Goal: Entertainment & Leisure: Consume media (video, audio)

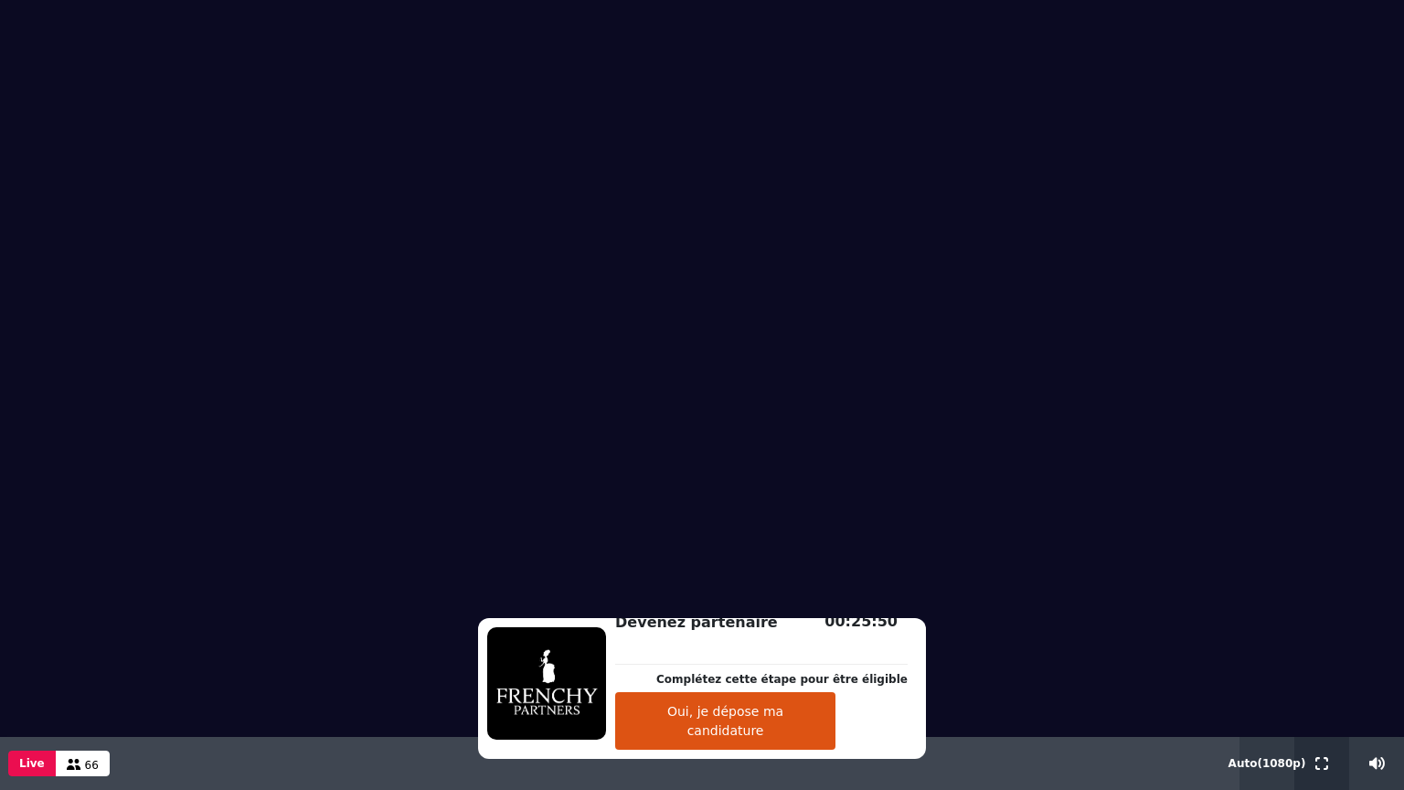
click at [1330, 760] on button at bounding box center [1322, 763] width 20 height 53
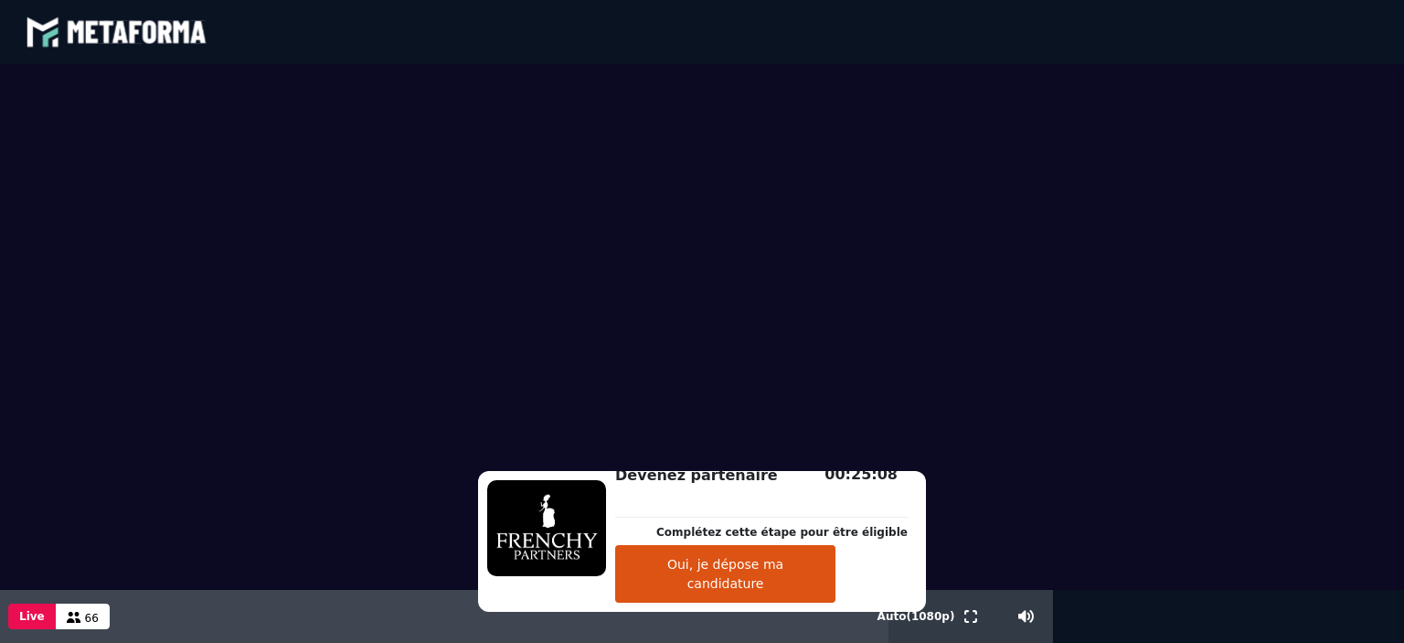
click at [1072, 438] on video at bounding box center [702, 327] width 1404 height 526
click at [984, 323] on video at bounding box center [702, 327] width 1404 height 526
click at [1064, 263] on video at bounding box center [702, 327] width 1404 height 526
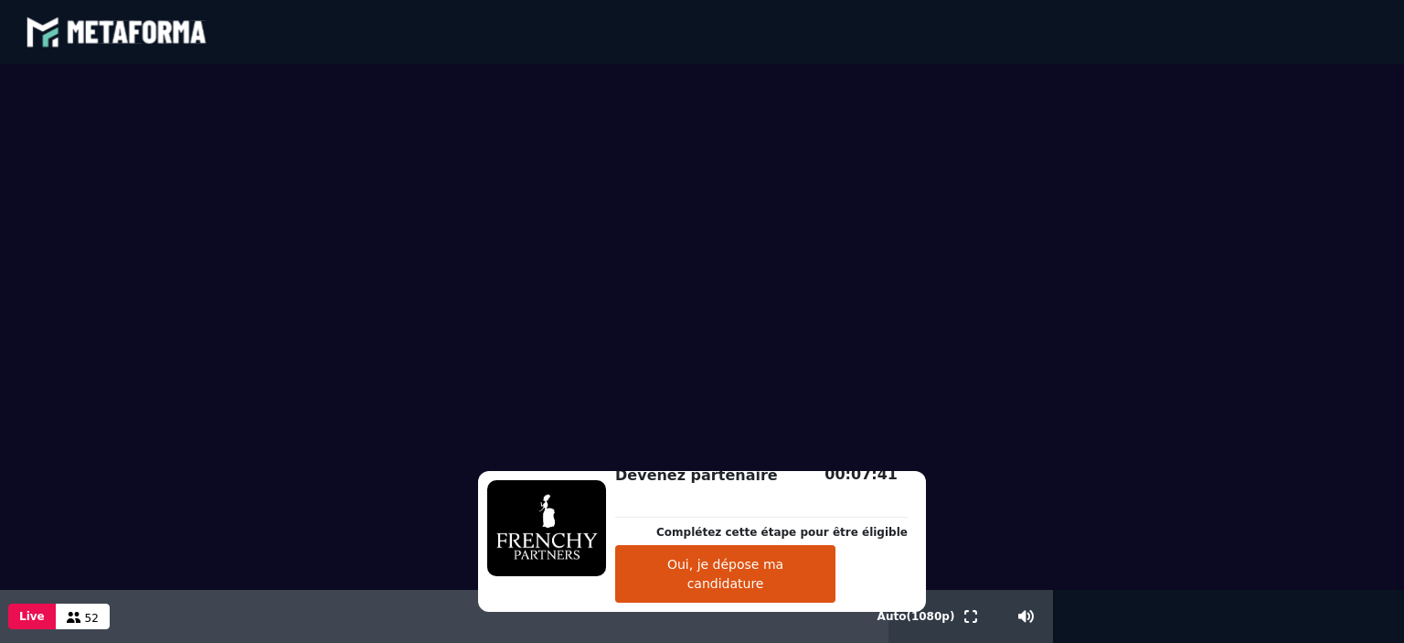
scroll to position [15932, 0]
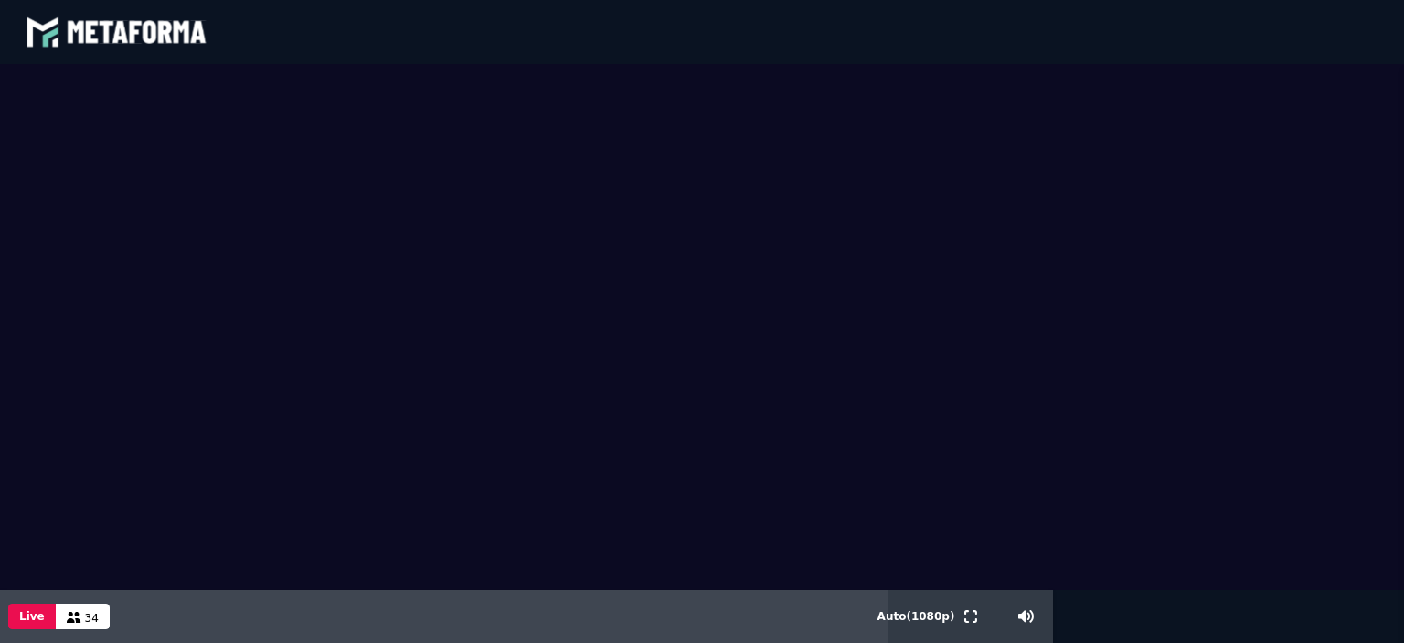
click at [1064, 188] on video at bounding box center [702, 327] width 1404 height 526
click at [680, 379] on video at bounding box center [702, 327] width 1404 height 526
drag, startPoint x: 333, startPoint y: 12, endPoint x: 456, endPoint y: 193, distance: 219.1
click at [456, 193] on div "blastream met_channel-9815b25ebd2bfb1ca2e40341aa852e5e fr en fr Scène Compte li…" at bounding box center [702, 321] width 1404 height 643
